Goal: Check status: Check status

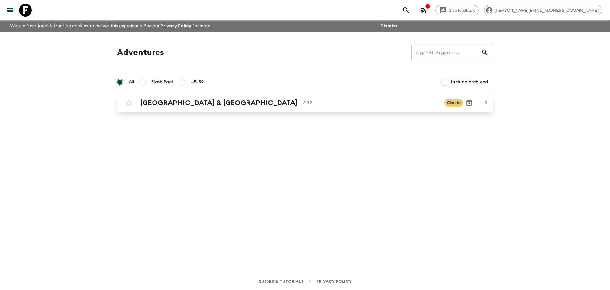
click at [160, 106] on h2 "[GEOGRAPHIC_DATA] & [GEOGRAPHIC_DATA]" at bounding box center [219, 103] width 158 height 8
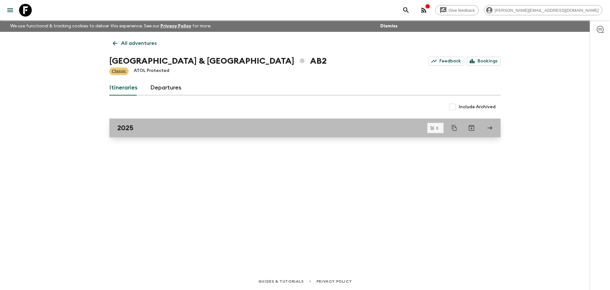
click at [135, 127] on div "2025" at bounding box center [299, 128] width 364 height 8
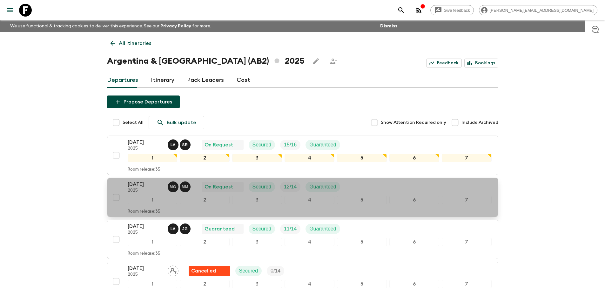
click at [399, 186] on div "[DATE] 2025 M G M M On Request Secured 12 / 14 Guaranteed" at bounding box center [310, 186] width 364 height 13
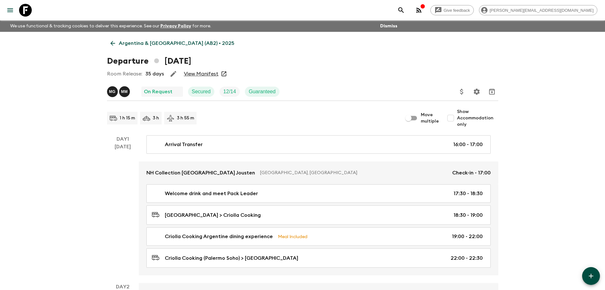
click at [204, 73] on link "View Manifest" at bounding box center [201, 74] width 35 height 6
